Goal: Transaction & Acquisition: Purchase product/service

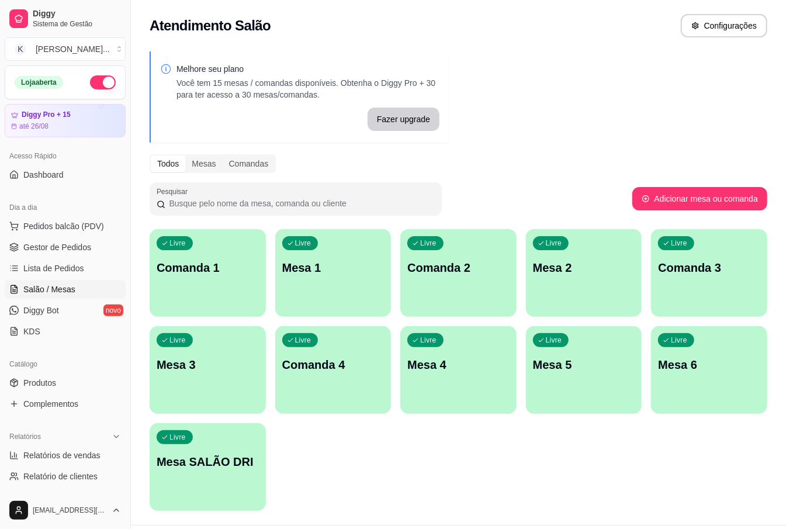
click at [610, 213] on div "Pesquisar" at bounding box center [391, 198] width 483 height 33
click at [47, 225] on span "Pedidos balcão (PDV)" at bounding box center [63, 226] width 81 height 12
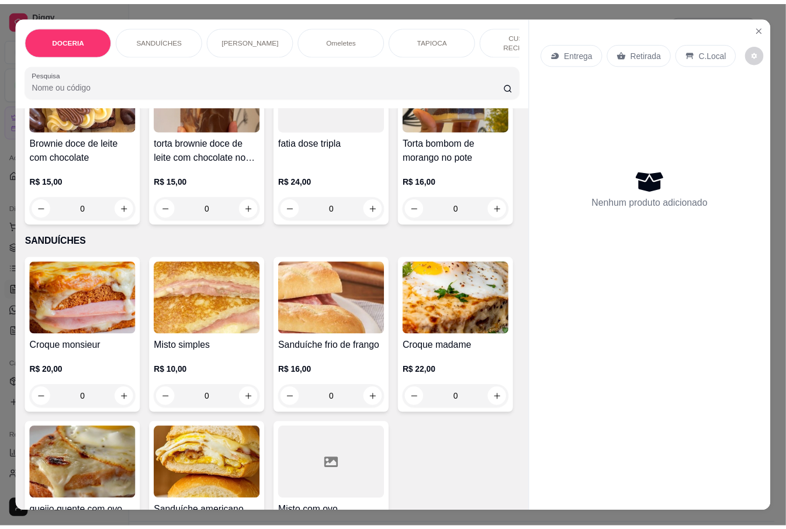
scroll to position [312, 0]
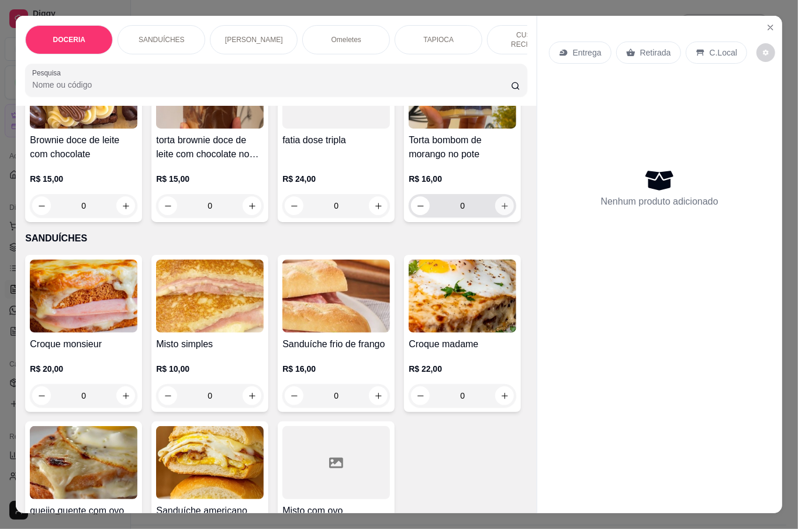
click at [495, 215] on button "increase-product-quantity" at bounding box center [504, 205] width 19 height 19
type input "1"
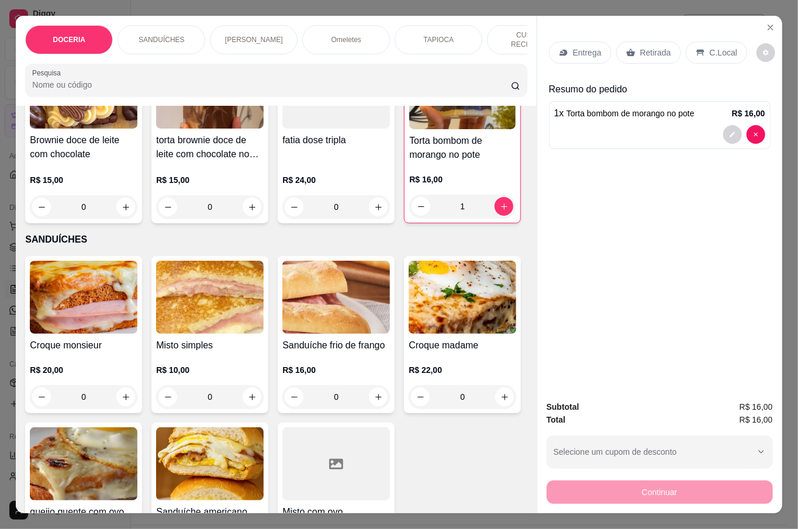
click at [641, 47] on p "Retirada" at bounding box center [655, 53] width 31 height 12
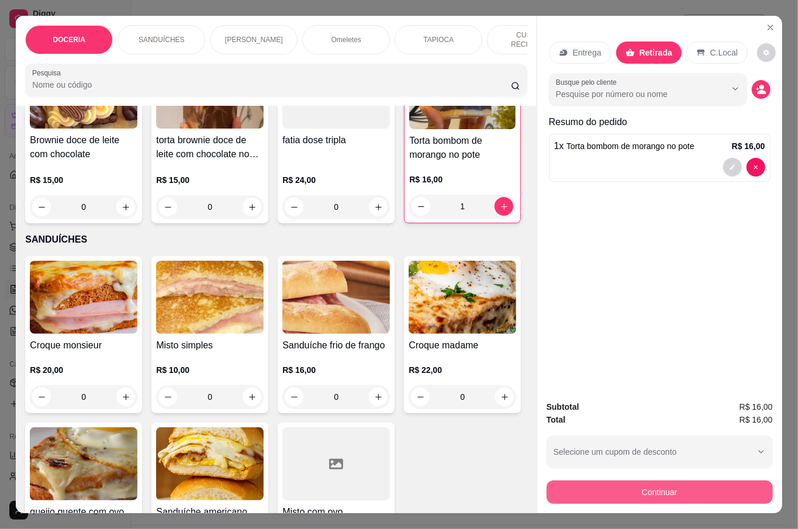
click at [655, 485] on button "Continuar" at bounding box center [660, 491] width 226 height 23
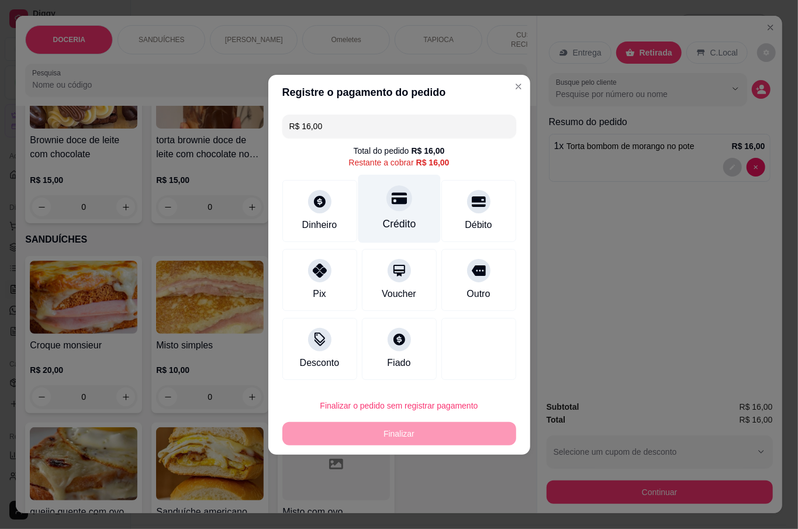
click at [404, 211] on div "Crédito" at bounding box center [399, 208] width 82 height 68
type input "R$ 0,00"
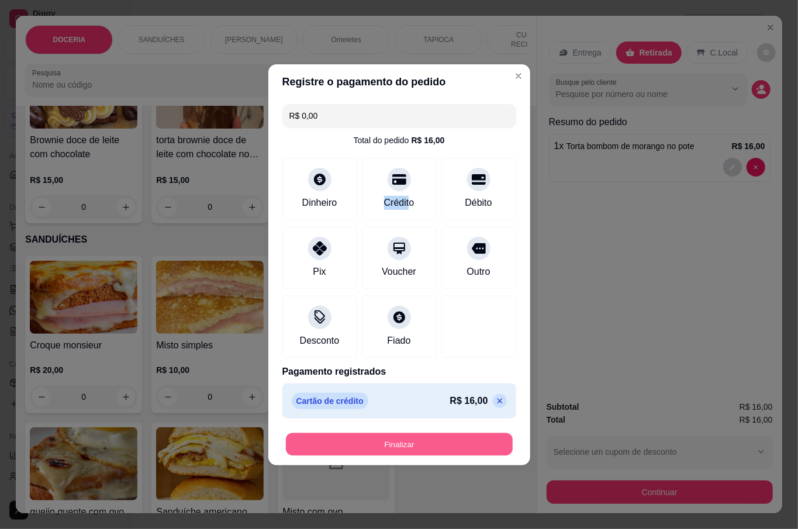
click at [397, 442] on button "Finalizar" at bounding box center [399, 444] width 227 height 23
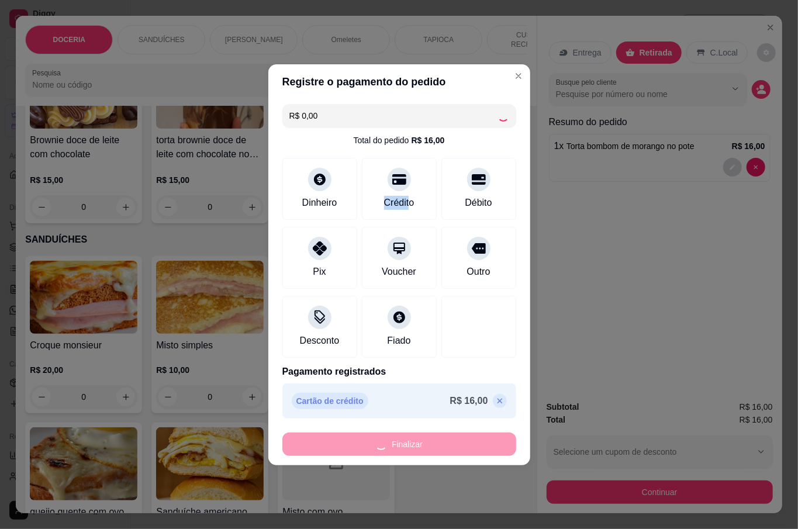
type input "0"
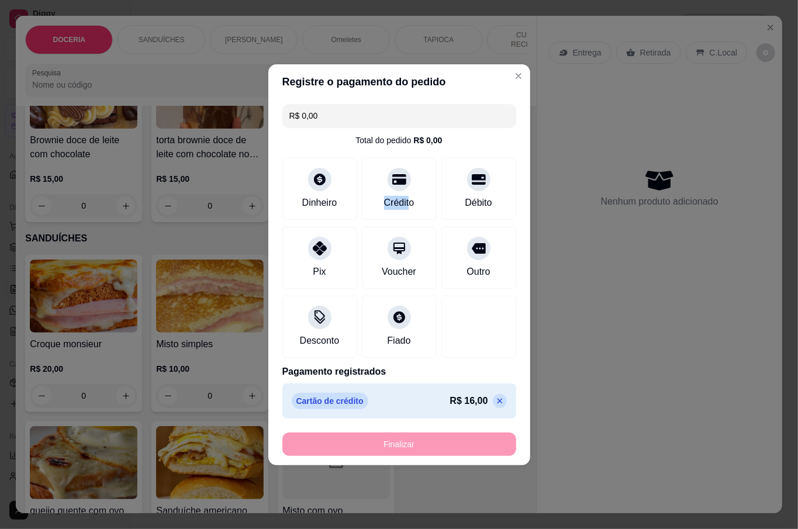
type input "-R$ 16,00"
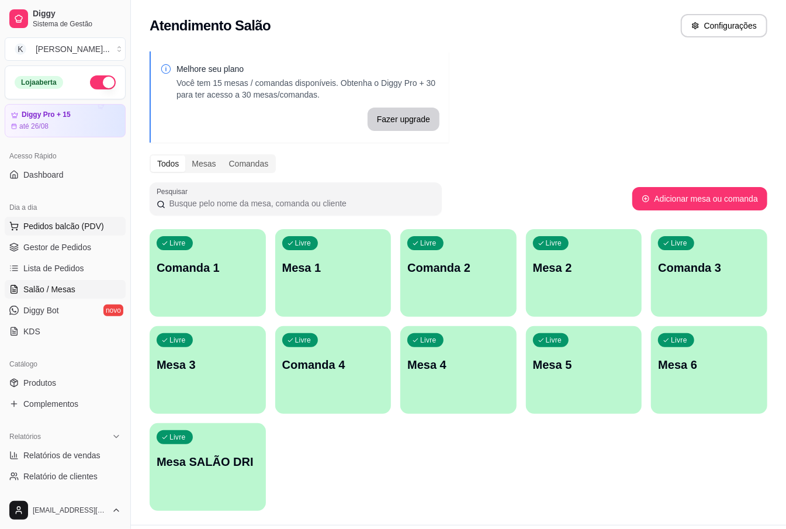
click at [50, 229] on span "Pedidos balcão (PDV)" at bounding box center [63, 226] width 81 height 12
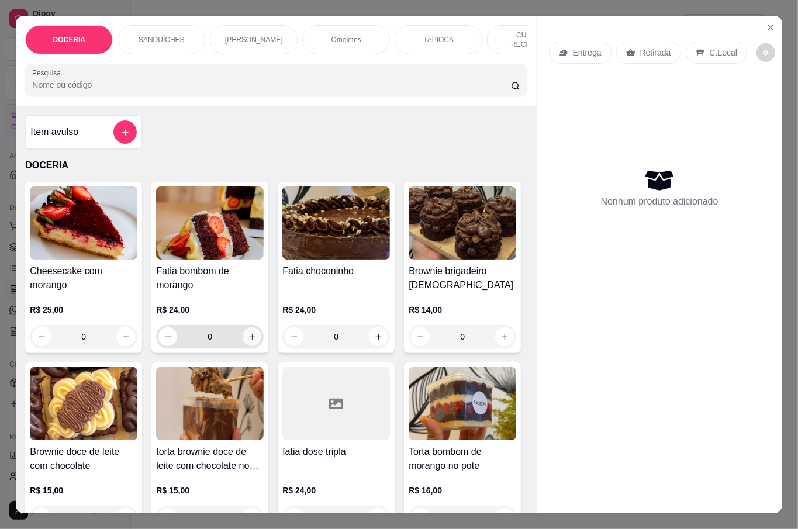
click at [248, 333] on icon "increase-product-quantity" at bounding box center [252, 337] width 9 height 9
type input "1"
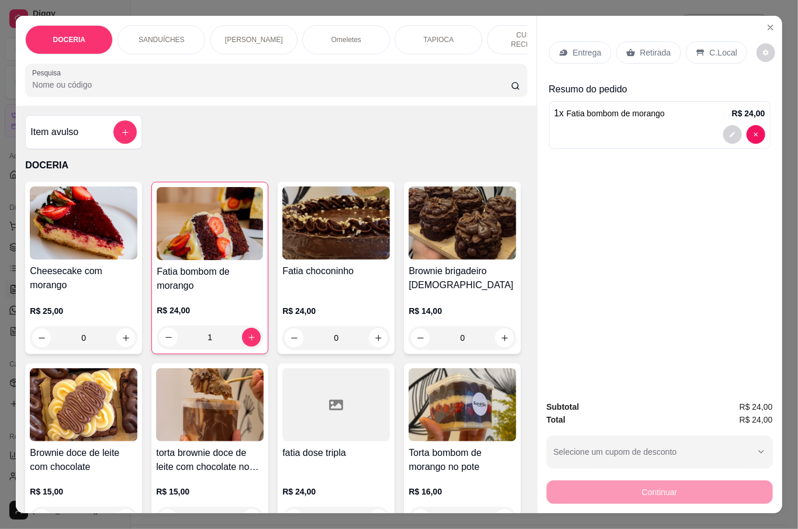
click at [660, 47] on p "Retirada" at bounding box center [655, 53] width 31 height 12
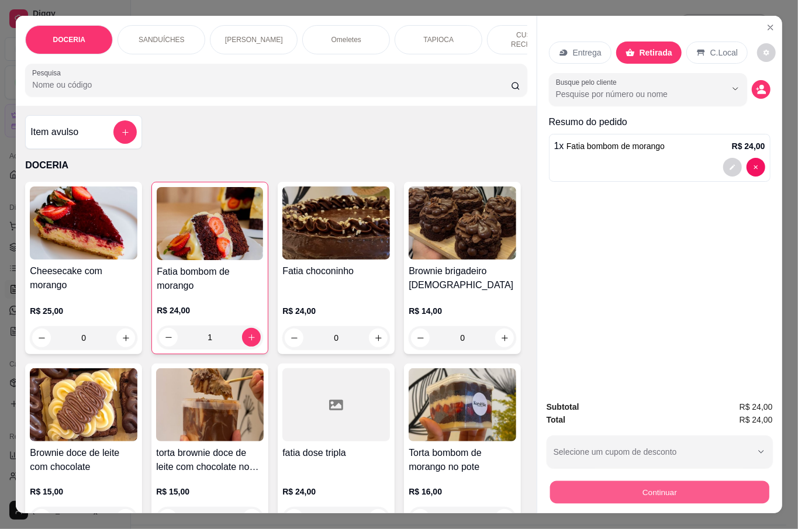
click at [692, 491] on button "Continuar" at bounding box center [658, 491] width 219 height 23
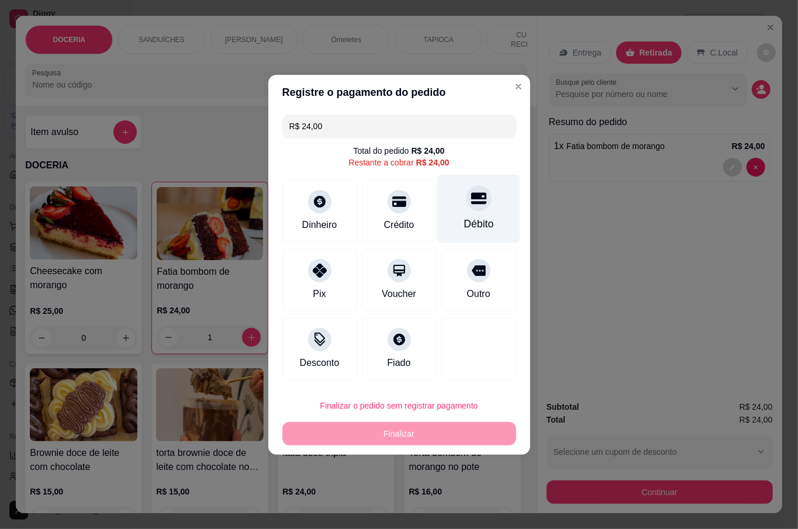
click at [452, 210] on div "Débito" at bounding box center [478, 208] width 82 height 68
type input "R$ 0,00"
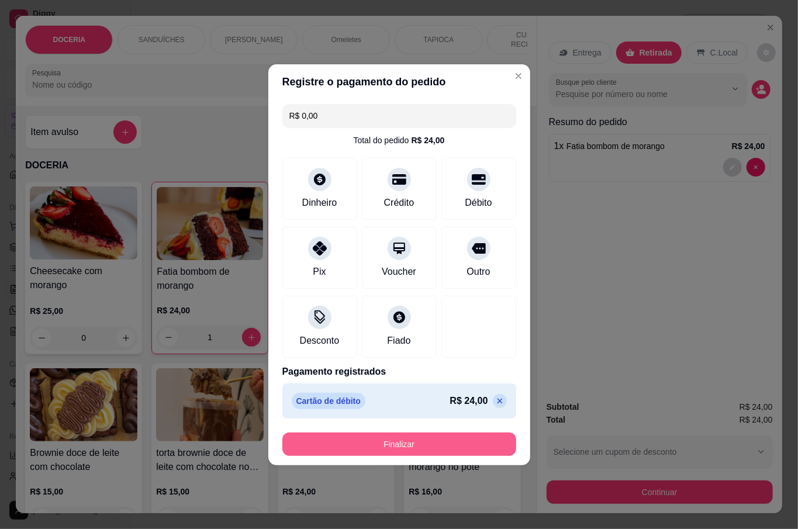
click at [440, 435] on button "Finalizar" at bounding box center [399, 444] width 234 height 23
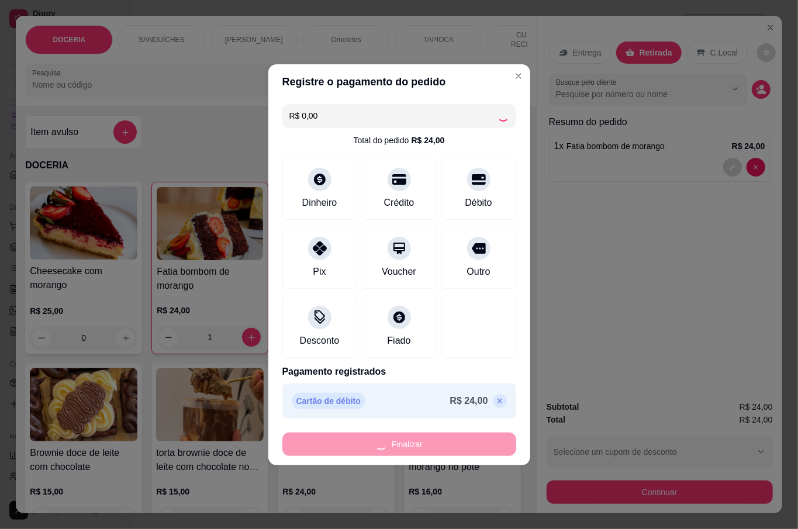
type input "0"
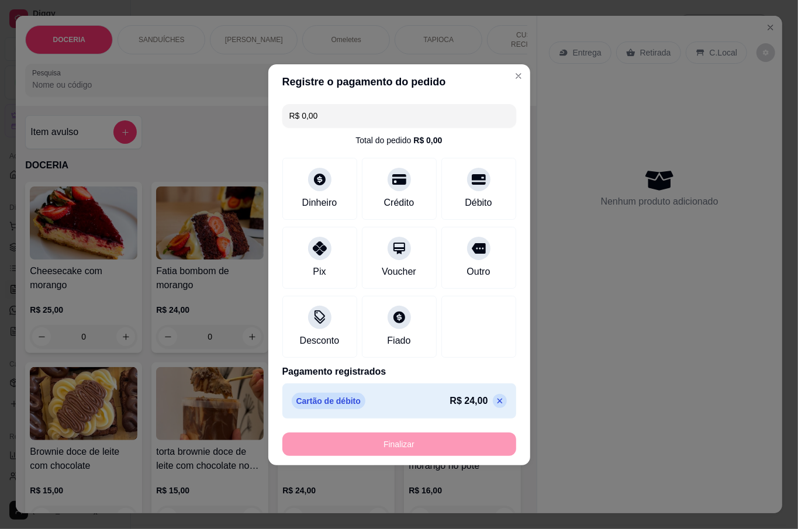
type input "-R$ 24,00"
